Goal: Information Seeking & Learning: Understand process/instructions

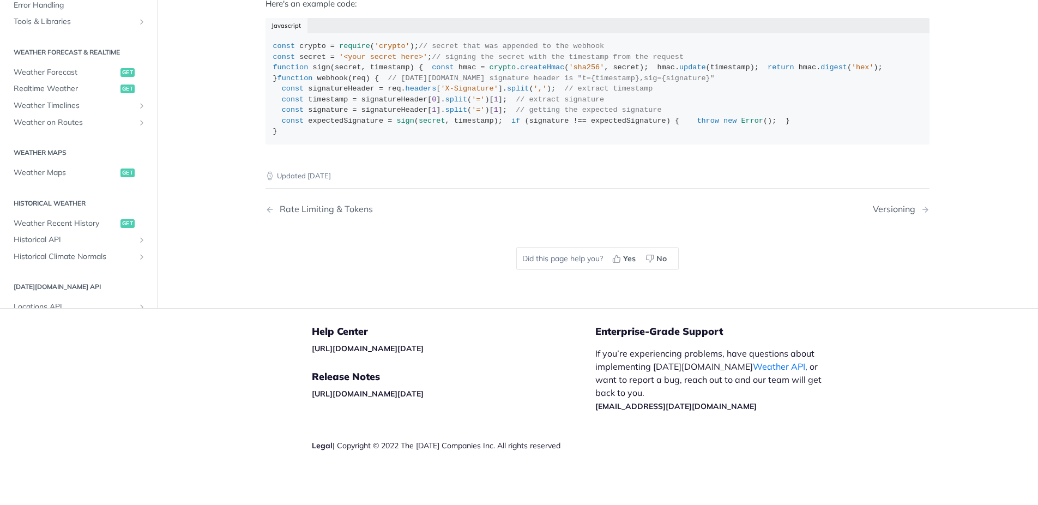
scroll to position [998, 0]
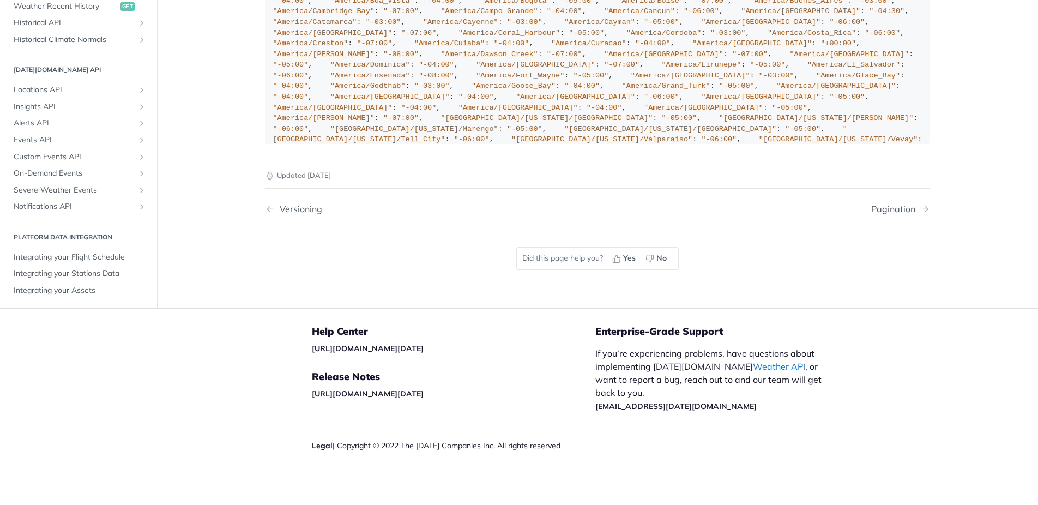
scroll to position [220, 0]
click at [51, 126] on span "Alerts API" at bounding box center [74, 120] width 121 height 11
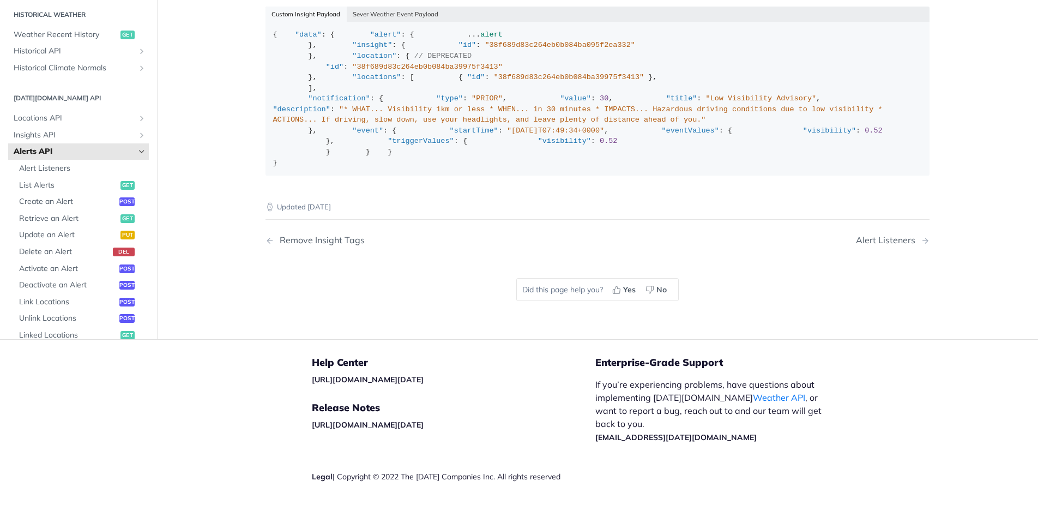
scroll to position [1698, 0]
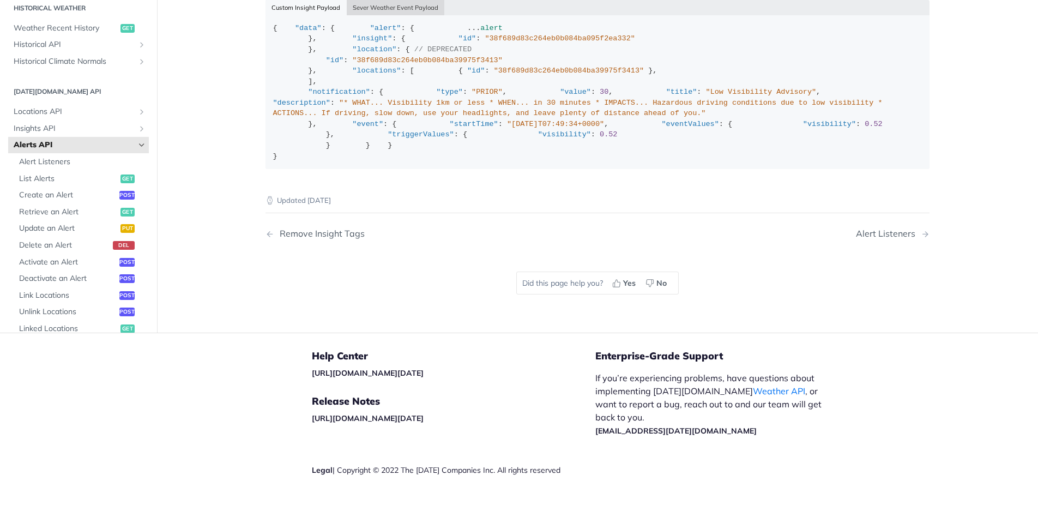
click at [381, 15] on button "Sever Weather Event Payload" at bounding box center [396, 7] width 98 height 15
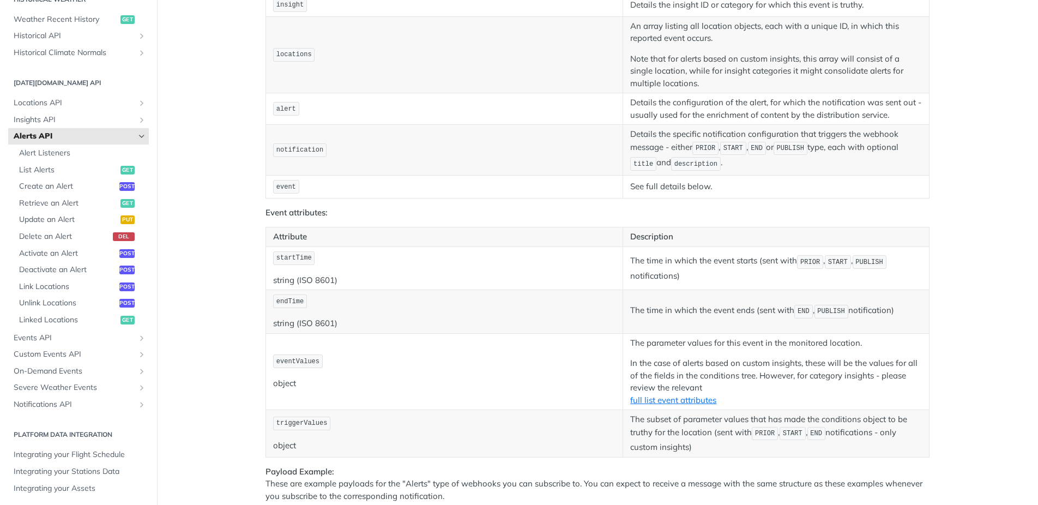
scroll to position [404, 0]
click at [49, 150] on span "Alert Listeners" at bounding box center [82, 149] width 127 height 11
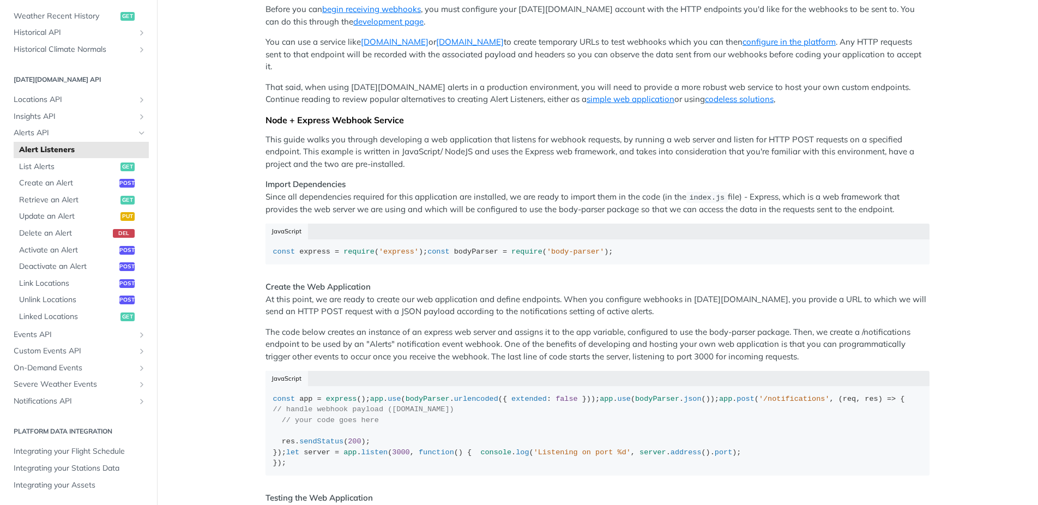
scroll to position [258, 0]
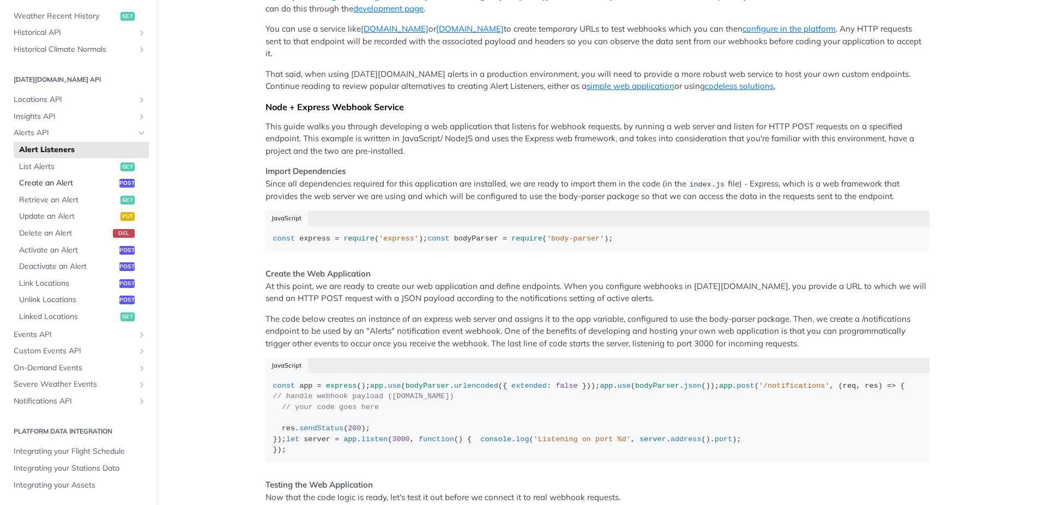
click at [51, 182] on span "Create an Alert" at bounding box center [68, 183] width 98 height 11
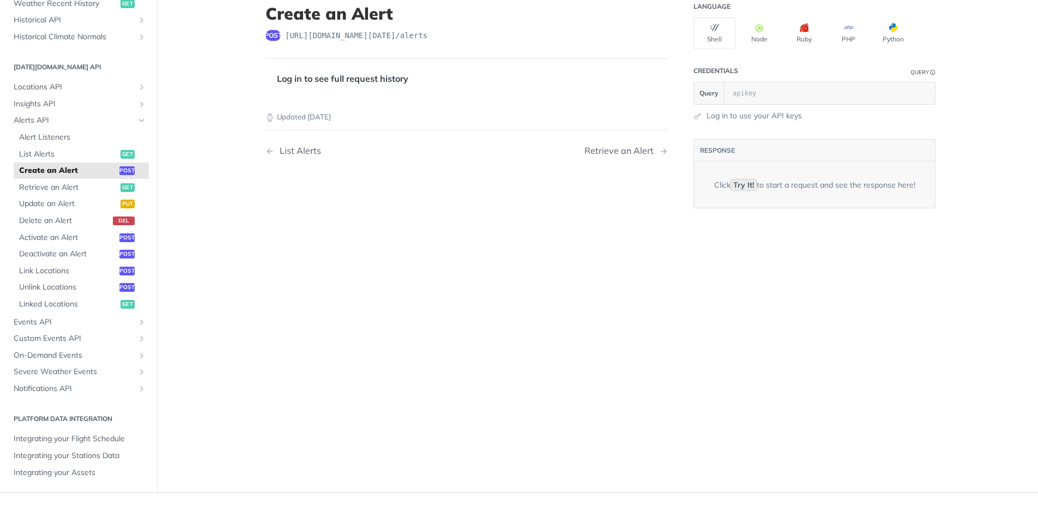
scroll to position [3, 0]
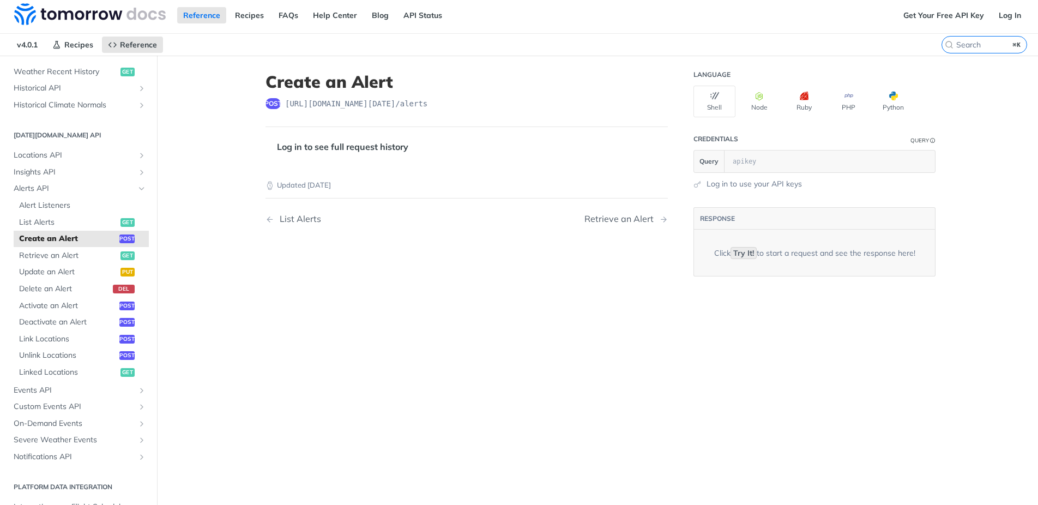
select select "true"
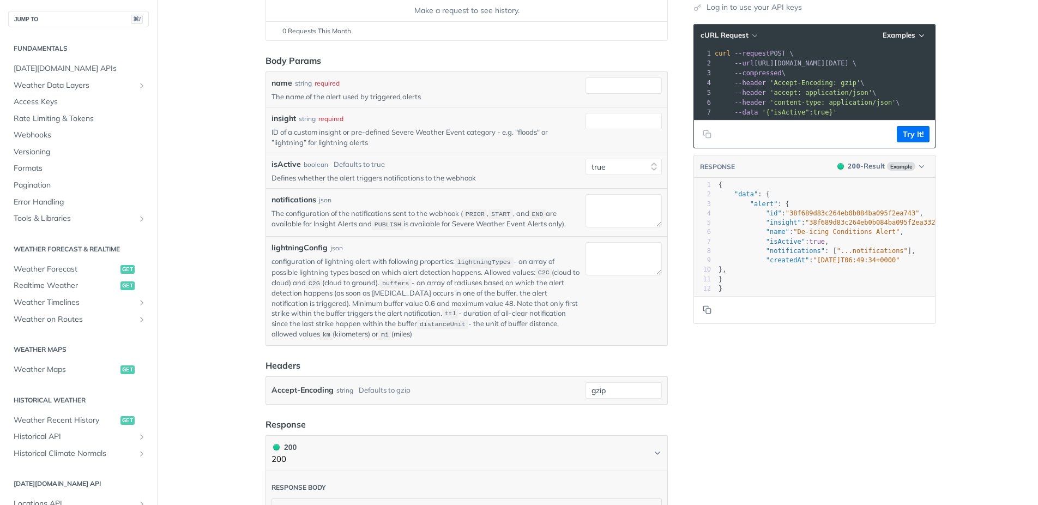
scroll to position [178, 0]
